Goal: Task Accomplishment & Management: Complete application form

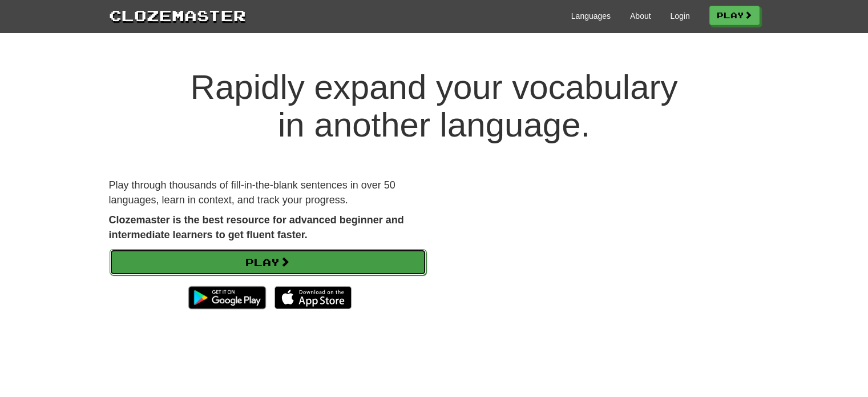
click at [272, 274] on link "Play" at bounding box center [268, 262] width 317 height 26
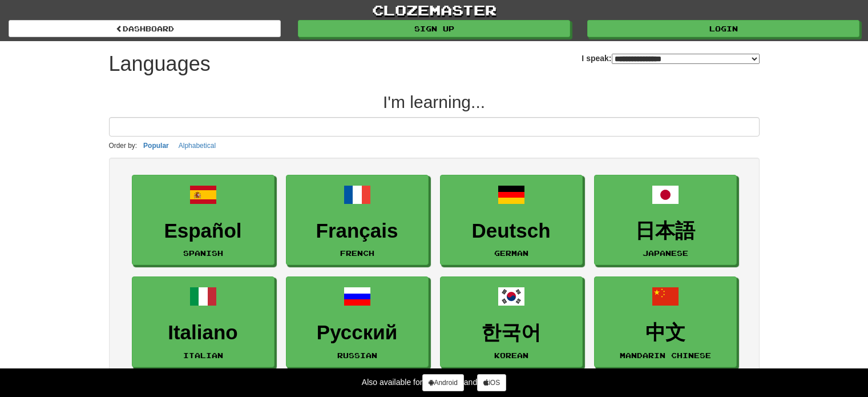
select select "*******"
click at [266, 129] on input at bounding box center [434, 126] width 651 height 19
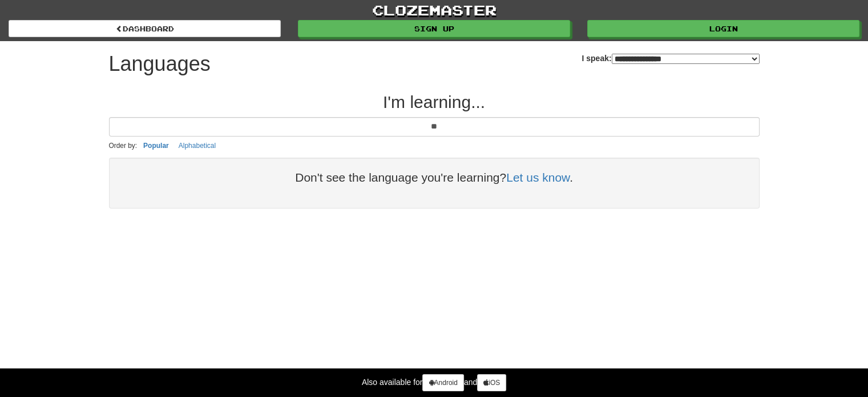
type input "*"
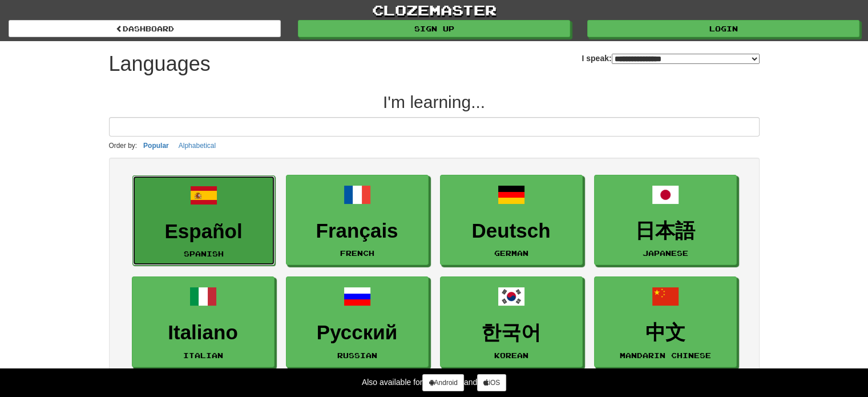
click at [222, 203] on link "Español Spanish" at bounding box center [203, 220] width 143 height 91
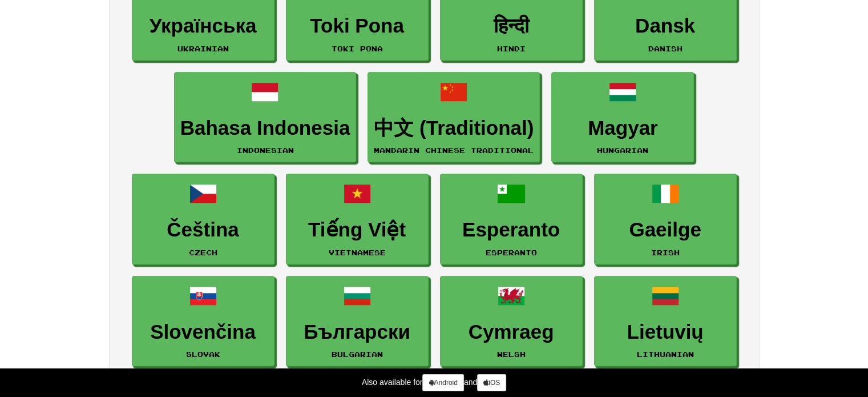
scroll to position [1236, 0]
